Goal: Check status: Check status

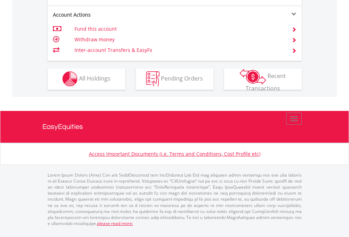
scroll to position [718, 0]
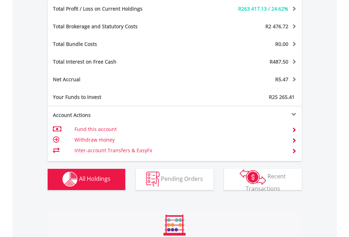
scroll to position [68, 111]
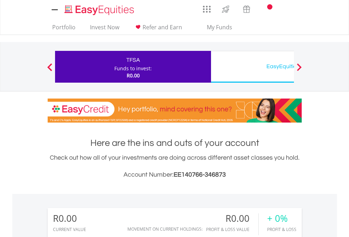
scroll to position [68, 111]
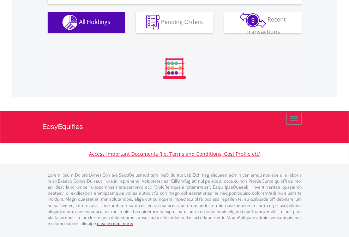
scroll to position [698, 0]
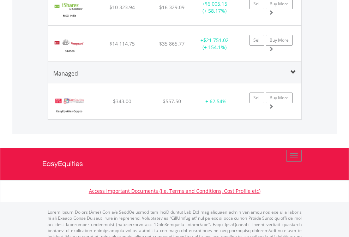
scroll to position [799, 0]
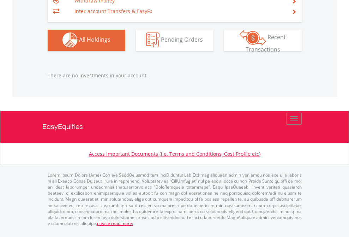
scroll to position [51, 0]
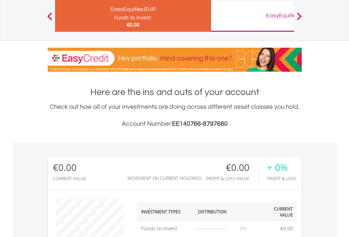
click at [252, 16] on div "EasyEquities GBP" at bounding box center [288, 16] width 147 height 10
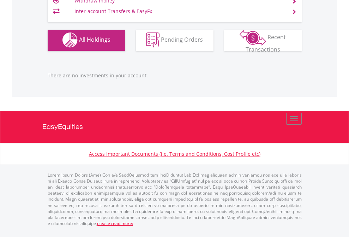
scroll to position [68, 111]
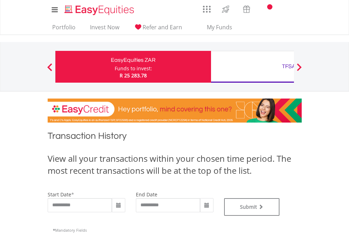
type input "**********"
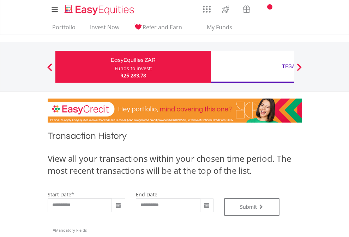
click at [252, 67] on div "TFSA" at bounding box center [288, 66] width 147 height 10
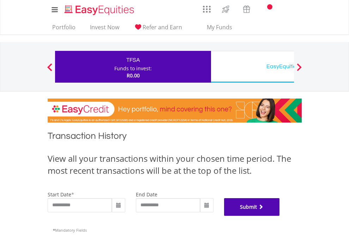
click at [280, 215] on button "Submit" at bounding box center [252, 207] width 56 height 18
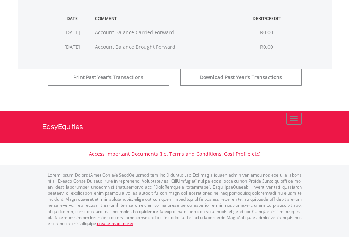
scroll to position [286, 0]
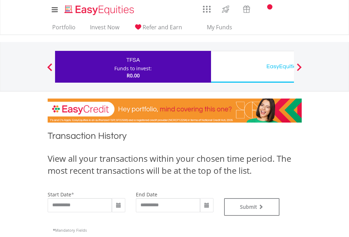
click at [252, 67] on div "EasyEquities USD" at bounding box center [288, 66] width 147 height 10
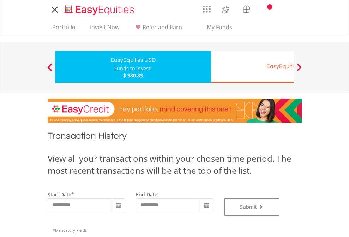
type input "**********"
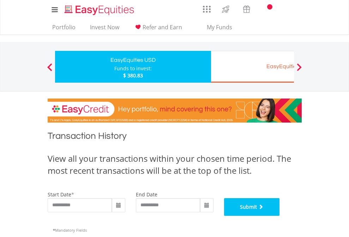
click at [280, 215] on button "Submit" at bounding box center [252, 207] width 56 height 18
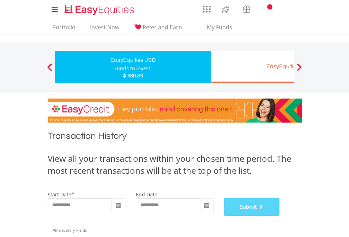
scroll to position [286, 0]
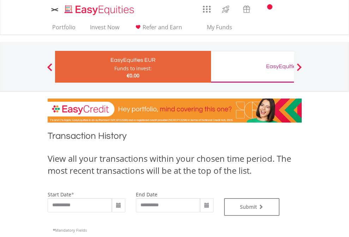
type input "**********"
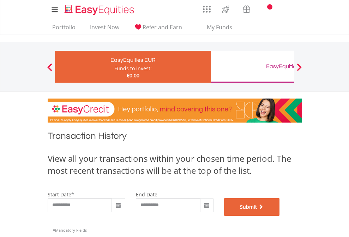
click at [280, 215] on button "Submit" at bounding box center [252, 207] width 56 height 18
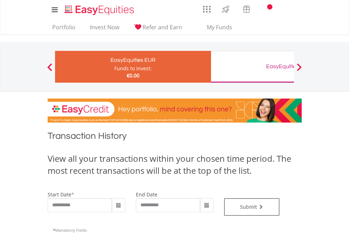
click at [252, 67] on div "EasyEquities GBP" at bounding box center [288, 66] width 147 height 10
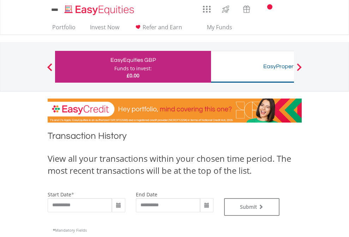
type input "**********"
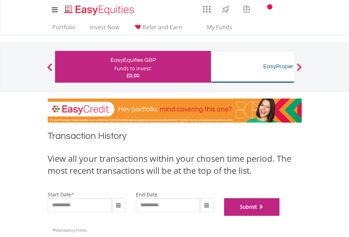
click at [280, 215] on button "Submit" at bounding box center [252, 207] width 56 height 18
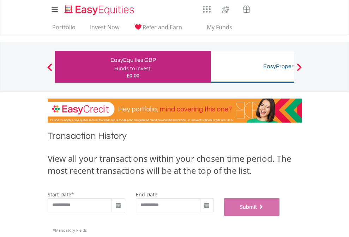
scroll to position [286, 0]
